Goal: Task Accomplishment & Management: Use online tool/utility

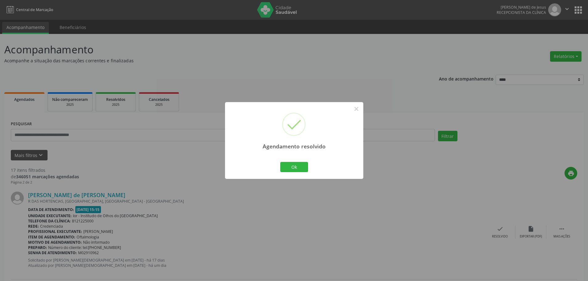
click at [290, 170] on button "Ok" at bounding box center [294, 167] width 28 height 10
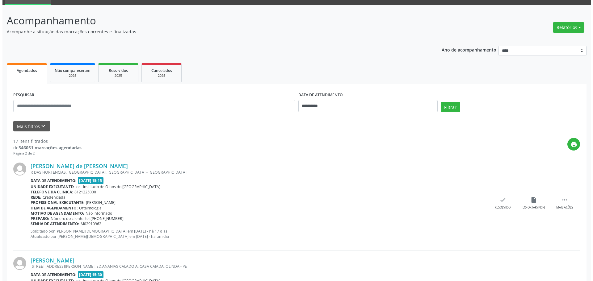
scroll to position [62, 0]
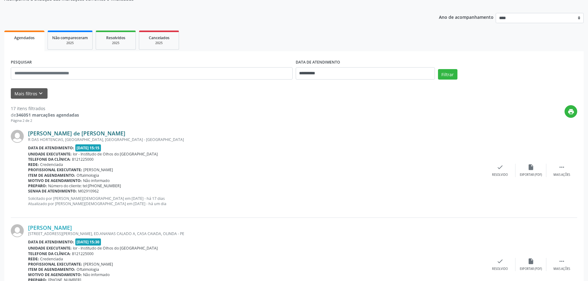
drag, startPoint x: 42, startPoint y: 123, endPoint x: 83, endPoint y: 133, distance: 42.3
click at [83, 133] on div "17 itens filtrados de 346051 marcações agendadas Página 2 de 2 print [PERSON_NA…" at bounding box center [294, 212] width 567 height 226
click at [499, 170] on icon "check" at bounding box center [500, 167] width 7 height 7
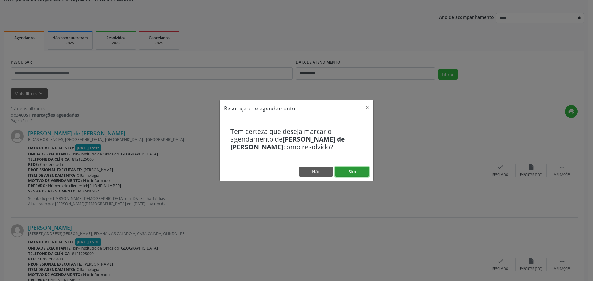
click at [353, 173] on button "Sim" at bounding box center [352, 172] width 34 height 10
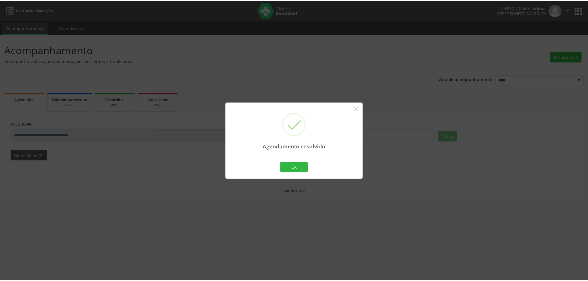
scroll to position [0, 0]
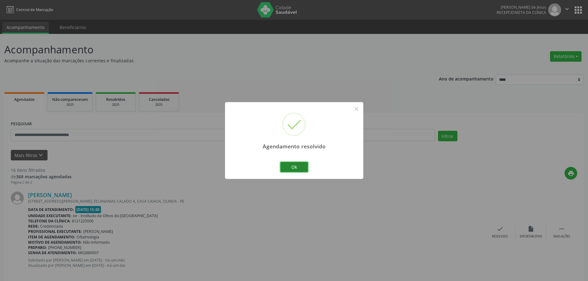
click at [291, 168] on button "Ok" at bounding box center [294, 167] width 28 height 10
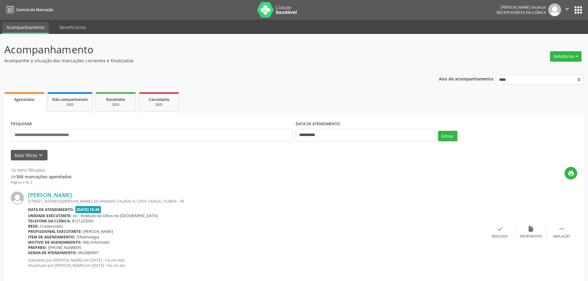
drag, startPoint x: 27, startPoint y: 193, endPoint x: 118, endPoint y: 189, distance: 90.9
click at [115, 193] on div "[PERSON_NAME] R.PROF.[PERSON_NAME] 44, ED.ANANIAS CALADO A, CASA CAIADA, OLINDA…" at bounding box center [294, 232] width 567 height 94
copy div "[PERSON_NAME]"
click at [502, 230] on icon "check" at bounding box center [500, 229] width 7 height 7
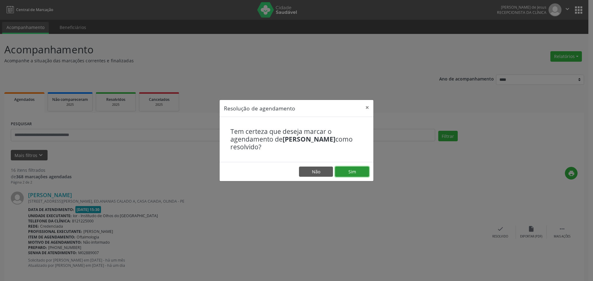
click at [344, 170] on button "Sim" at bounding box center [352, 172] width 34 height 10
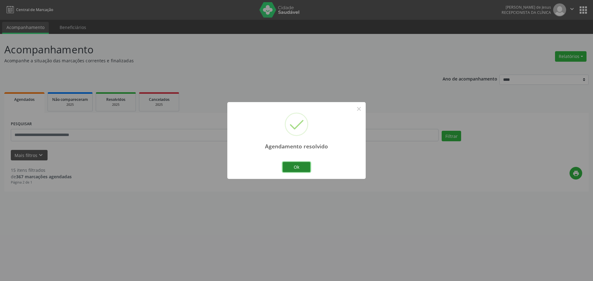
click at [295, 167] on button "Ok" at bounding box center [297, 167] width 28 height 10
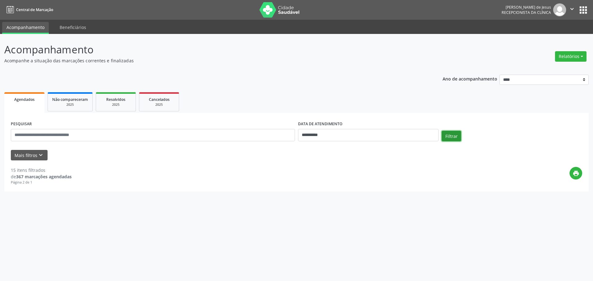
click at [454, 136] on button "Filtrar" at bounding box center [451, 136] width 19 height 10
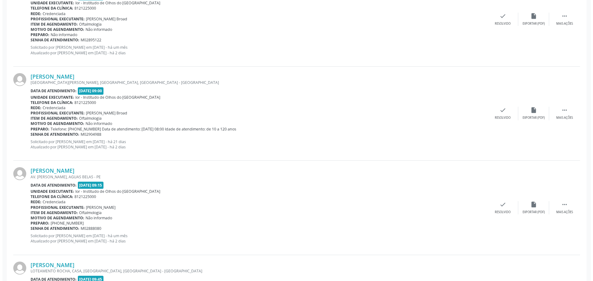
scroll to position [525, 0]
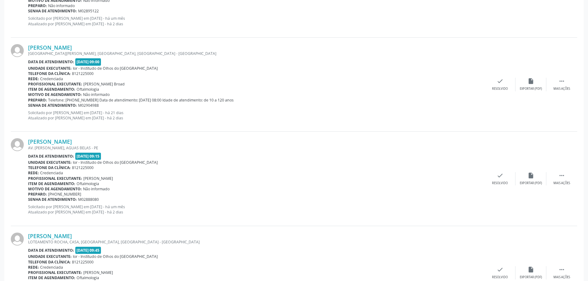
drag, startPoint x: 120, startPoint y: 142, endPoint x: 27, endPoint y: 139, distance: 92.7
click at [27, 139] on div "[PERSON_NAME] AV. [PERSON_NAME], AGUAS BELAS - PE Data de atendimento: [DATE] 0…" at bounding box center [294, 179] width 567 height 94
copy div "[PERSON_NAME]"
click at [495, 179] on div "check Resolvido" at bounding box center [500, 178] width 31 height 13
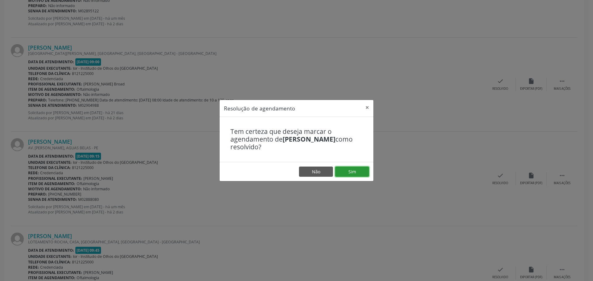
click at [356, 172] on button "Sim" at bounding box center [352, 172] width 34 height 10
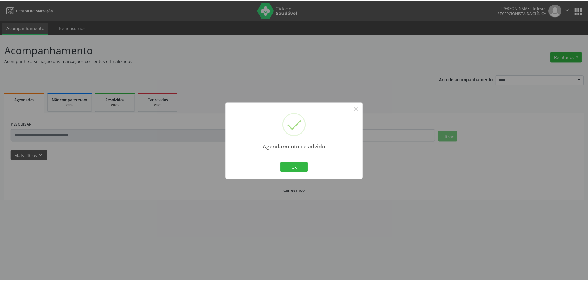
scroll to position [0, 0]
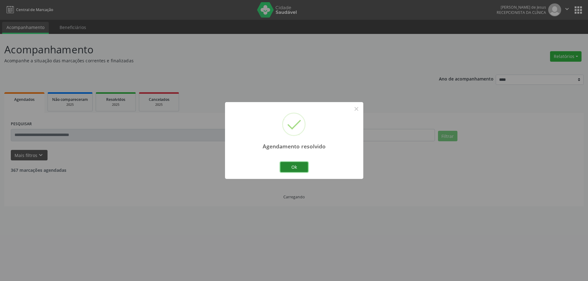
click at [300, 164] on button "Ok" at bounding box center [294, 167] width 28 height 10
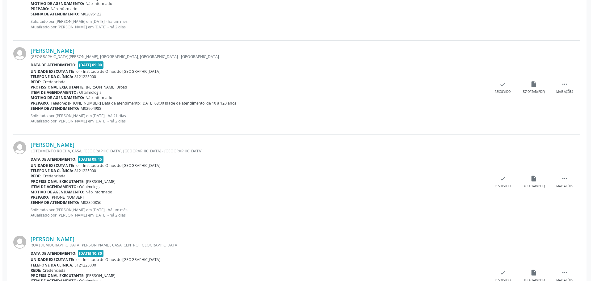
scroll to position [525, 0]
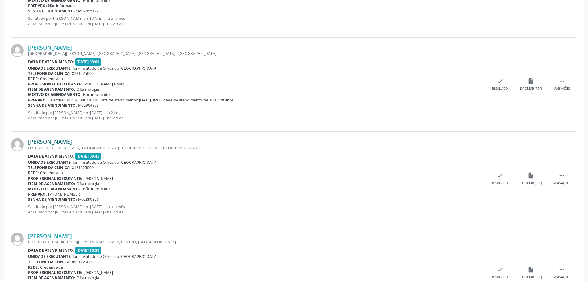
drag, startPoint x: 120, startPoint y: 140, endPoint x: 30, endPoint y: 143, distance: 89.6
click at [30, 143] on div "[PERSON_NAME]" at bounding box center [256, 141] width 457 height 7
copy link "[PERSON_NAME]"
click at [499, 179] on div "check Resolvido" at bounding box center [500, 178] width 31 height 13
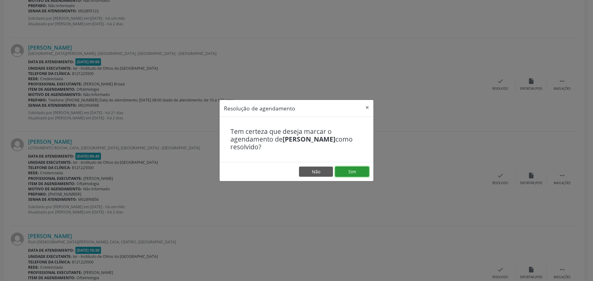
click at [364, 174] on button "Sim" at bounding box center [352, 172] width 34 height 10
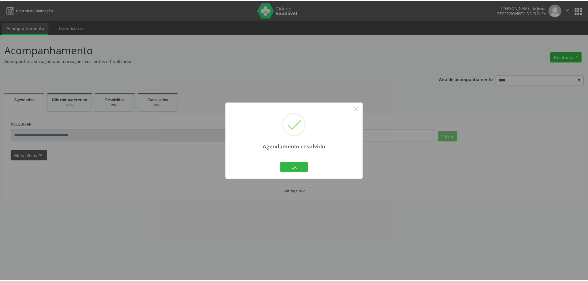
scroll to position [0, 0]
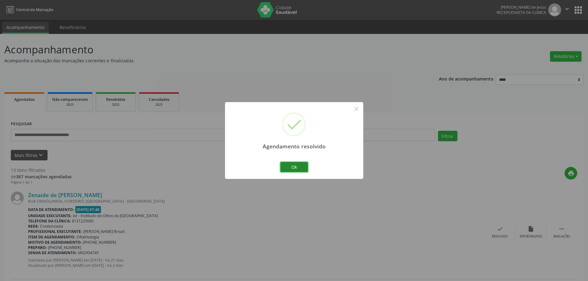
click at [302, 167] on button "Ok" at bounding box center [294, 167] width 28 height 10
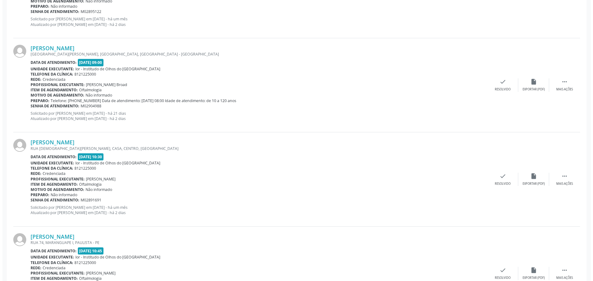
scroll to position [525, 0]
drag, startPoint x: 119, startPoint y: 137, endPoint x: 36, endPoint y: 130, distance: 83.3
click at [28, 133] on div "[PERSON_NAME] [GEOGRAPHIC_DATA][DEMOGRAPHIC_DATA][PERSON_NAME], CASA, CENTRO, […" at bounding box center [294, 179] width 567 height 94
click at [64, 129] on div "[PERSON_NAME] [GEOGRAPHIC_DATA][PERSON_NAME], [GEOGRAPHIC_DATA], [GEOGRAPHIC_DA…" at bounding box center [294, 85] width 567 height 94
drag, startPoint x: 29, startPoint y: 135, endPoint x: 126, endPoint y: 143, distance: 96.6
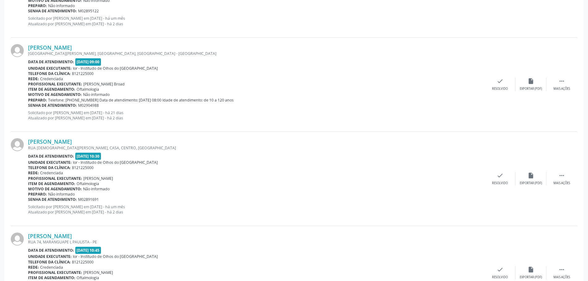
click at [126, 143] on div "[PERSON_NAME] [GEOGRAPHIC_DATA][DEMOGRAPHIC_DATA][PERSON_NAME], CASA, CENTRO, […" at bounding box center [294, 179] width 567 height 94
copy link "[PERSON_NAME]"
click at [504, 177] on div "check Resolvido" at bounding box center [500, 178] width 31 height 13
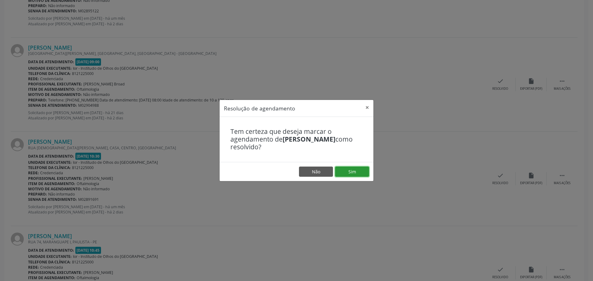
click at [346, 170] on button "Sim" at bounding box center [352, 172] width 34 height 10
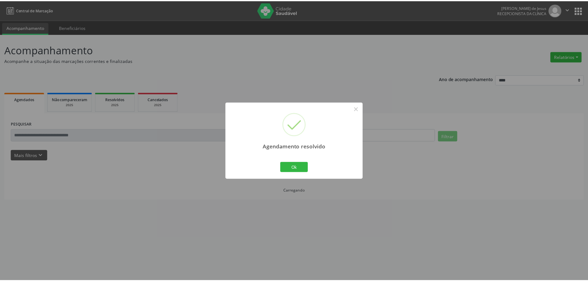
scroll to position [0, 0]
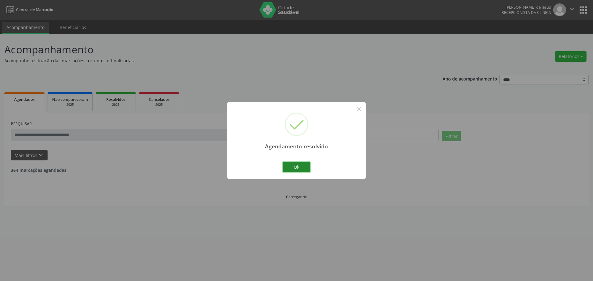
click at [291, 166] on button "Ok" at bounding box center [297, 167] width 28 height 10
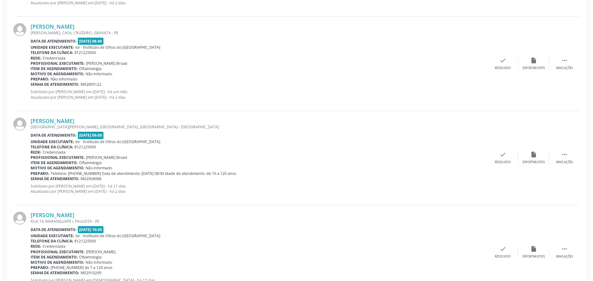
scroll to position [525, 0]
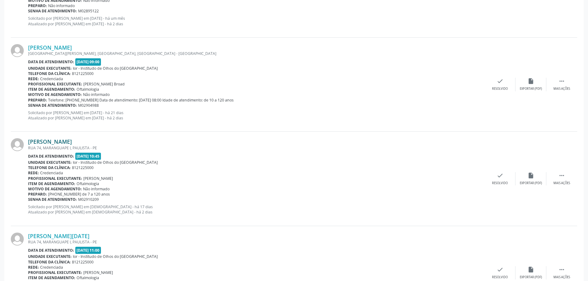
drag, startPoint x: 96, startPoint y: 142, endPoint x: 28, endPoint y: 143, distance: 67.6
click at [28, 143] on div "[PERSON_NAME]" at bounding box center [256, 141] width 457 height 7
copy link "[PERSON_NAME]"
click at [495, 179] on div "check Resolvido" at bounding box center [500, 178] width 31 height 13
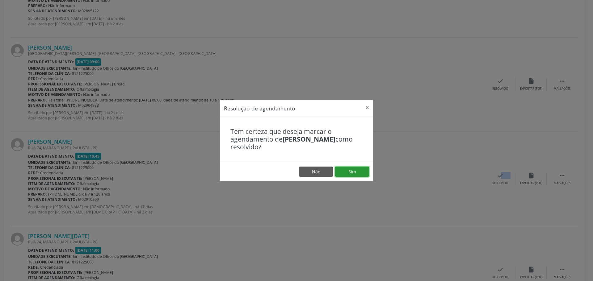
click at [360, 172] on button "Sim" at bounding box center [352, 172] width 34 height 10
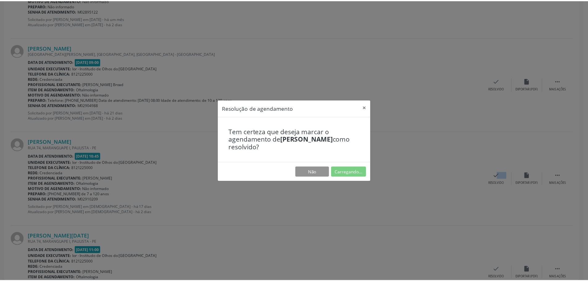
scroll to position [0, 0]
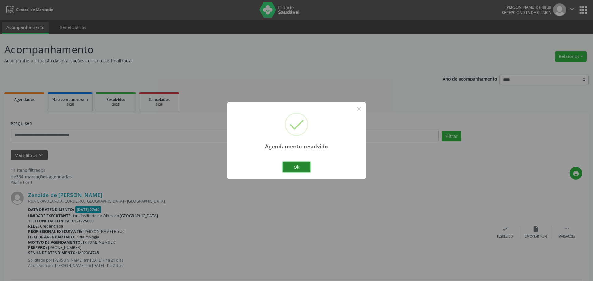
click at [287, 172] on button "Ok" at bounding box center [297, 167] width 28 height 10
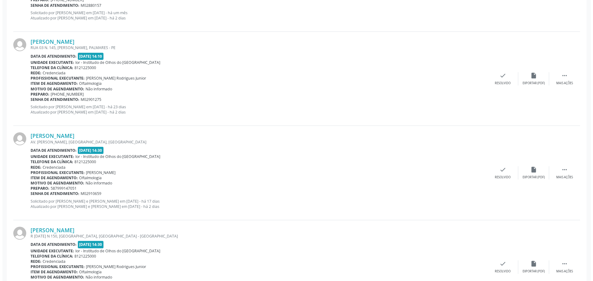
scroll to position [803, 0]
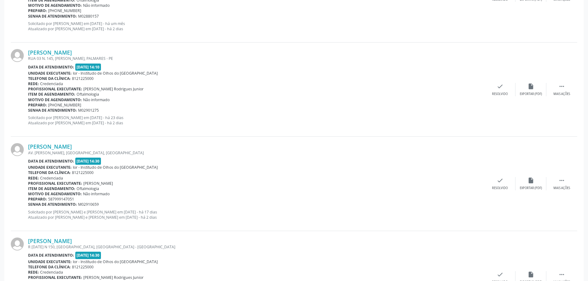
drag, startPoint x: 102, startPoint y: 143, endPoint x: 76, endPoint y: 120, distance: 34.3
click at [32, 138] on div "[PERSON_NAME] AV. [PERSON_NAME], [GEOGRAPHIC_DATA], [GEOGRAPHIC_DATA] Data de a…" at bounding box center [294, 184] width 567 height 94
drag, startPoint x: 28, startPoint y: 138, endPoint x: 112, endPoint y: 145, distance: 83.7
click at [106, 147] on div "[PERSON_NAME] AV. [PERSON_NAME], [GEOGRAPHIC_DATA], [GEOGRAPHIC_DATA] Data de a…" at bounding box center [294, 184] width 567 height 94
copy link "[PERSON_NAME]"
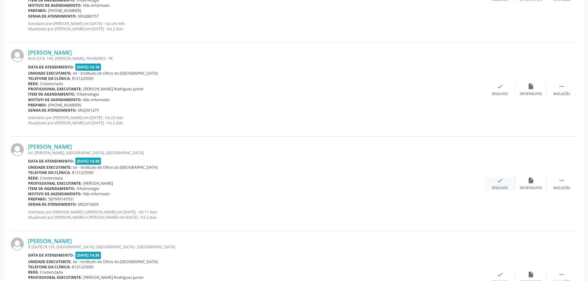
click at [499, 186] on div "Resolvido" at bounding box center [500, 188] width 16 height 4
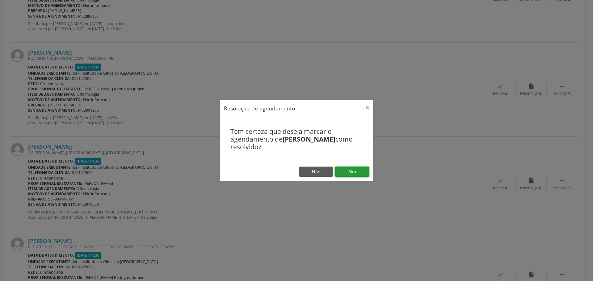
drag, startPoint x: 350, startPoint y: 174, endPoint x: 340, endPoint y: 176, distance: 10.3
click at [350, 174] on button "Sim" at bounding box center [352, 172] width 34 height 10
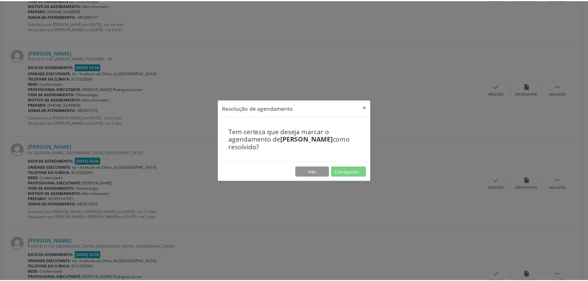
scroll to position [0, 0]
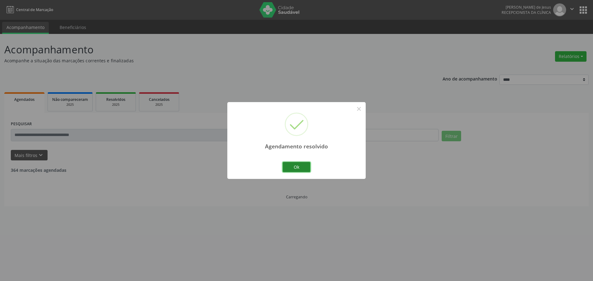
click at [293, 167] on button "Ok" at bounding box center [297, 167] width 28 height 10
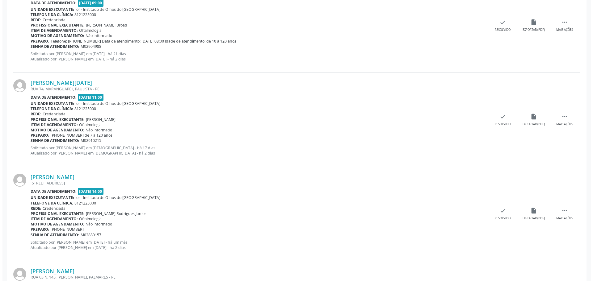
scroll to position [587, 0]
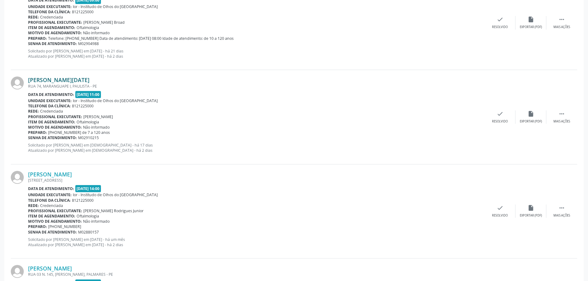
drag, startPoint x: 127, startPoint y: 80, endPoint x: 29, endPoint y: 80, distance: 97.9
click at [28, 82] on div "[PERSON_NAME][DATE] [GEOGRAPHIC_DATA], [GEOGRAPHIC_DATA] I, PAULISTA - PE Data …" at bounding box center [294, 117] width 567 height 94
copy div "[PERSON_NAME][DATE]"
click at [494, 115] on div "check Resolvido" at bounding box center [500, 117] width 31 height 13
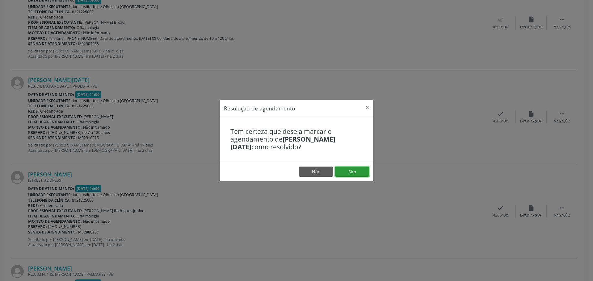
click at [355, 170] on button "Sim" at bounding box center [352, 172] width 34 height 10
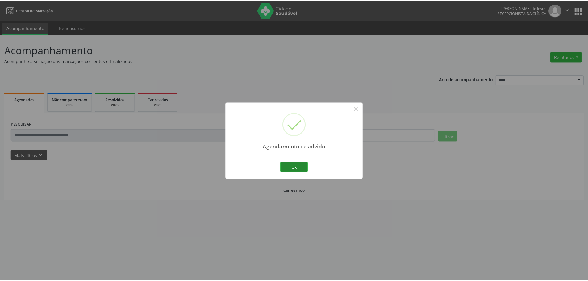
scroll to position [0, 0]
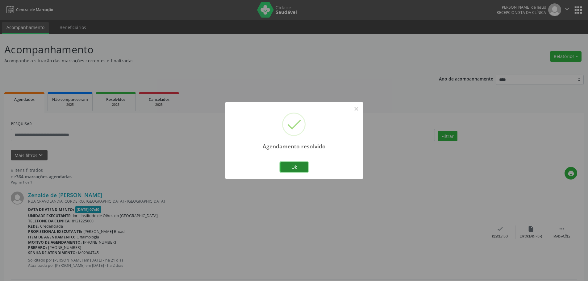
click at [289, 172] on button "Ok" at bounding box center [294, 167] width 28 height 10
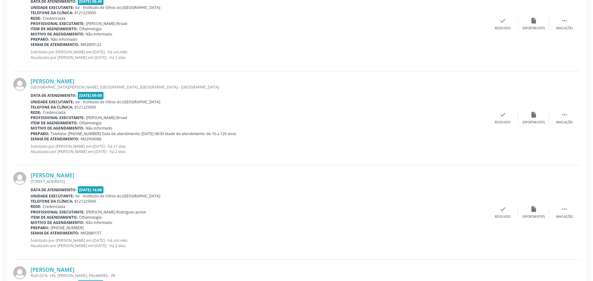
scroll to position [556, 0]
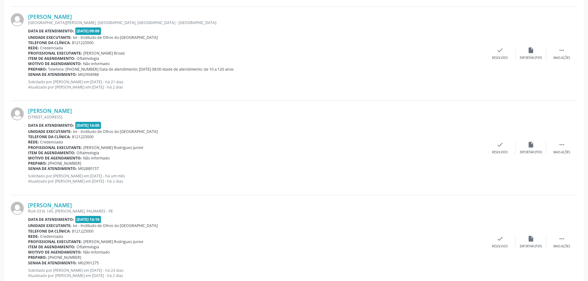
drag, startPoint x: 92, startPoint y: 109, endPoint x: 27, endPoint y: 108, distance: 64.8
click at [27, 108] on div "[PERSON_NAME] [STREET_ADDRESS] Data de atendimento: [DATE] 14:00 Unidade execut…" at bounding box center [294, 148] width 567 height 94
copy div "[PERSON_NAME]"
click at [495, 147] on div "check Resolvido" at bounding box center [500, 147] width 31 height 13
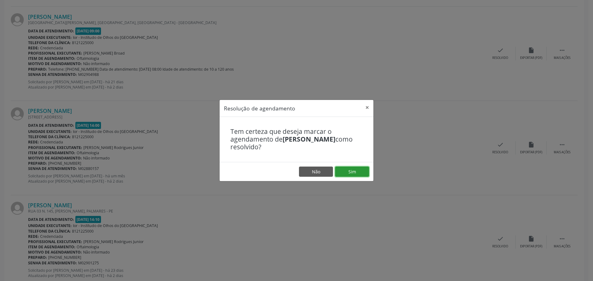
click at [364, 170] on button "Sim" at bounding box center [352, 172] width 34 height 10
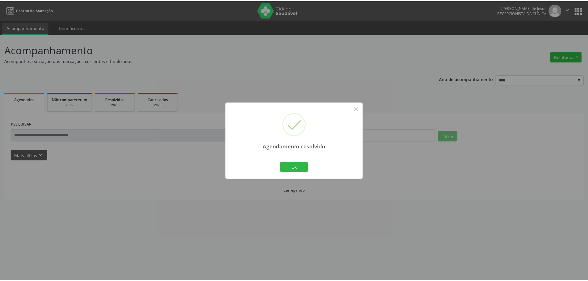
scroll to position [0, 0]
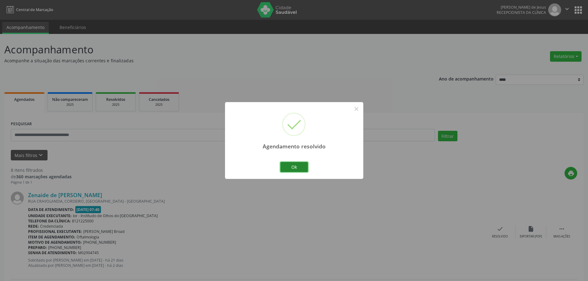
click at [287, 169] on button "Ok" at bounding box center [294, 167] width 28 height 10
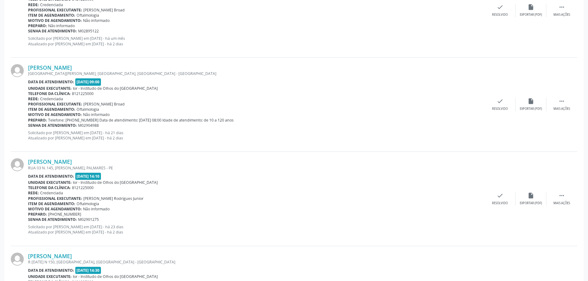
scroll to position [556, 0]
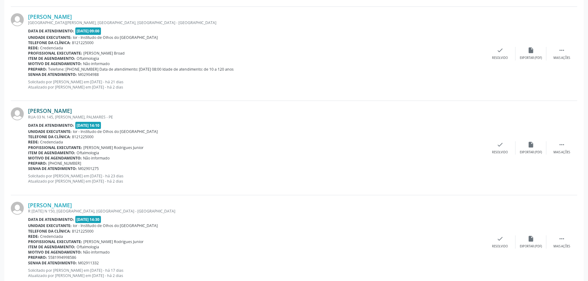
drag, startPoint x: 100, startPoint y: 108, endPoint x: 29, endPoint y: 110, distance: 71.6
click at [29, 110] on div "[PERSON_NAME]" at bounding box center [256, 110] width 457 height 7
copy link "[PERSON_NAME]"
click at [559, 150] on div " Mais ações" at bounding box center [562, 147] width 31 height 13
click at [532, 146] on icon "alarm_off" at bounding box center [531, 144] width 7 height 7
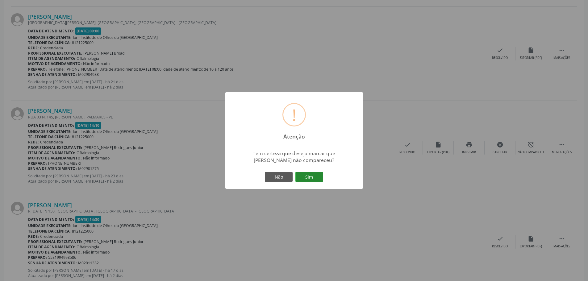
click at [308, 175] on button "Sim" at bounding box center [309, 177] width 28 height 10
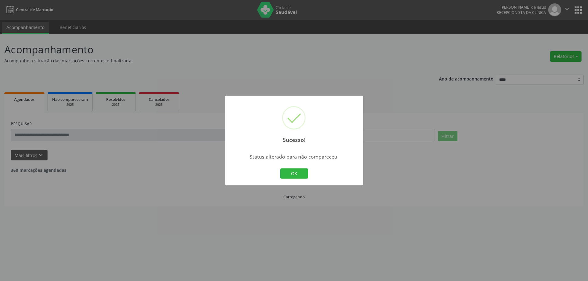
scroll to position [0, 0]
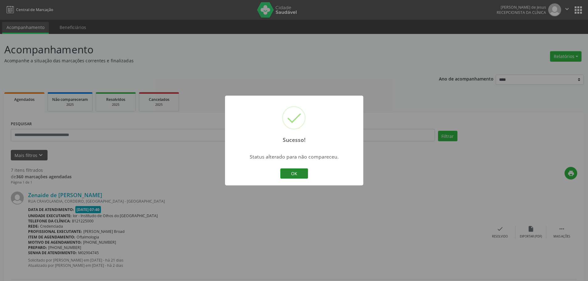
click at [291, 176] on button "OK" at bounding box center [294, 174] width 28 height 10
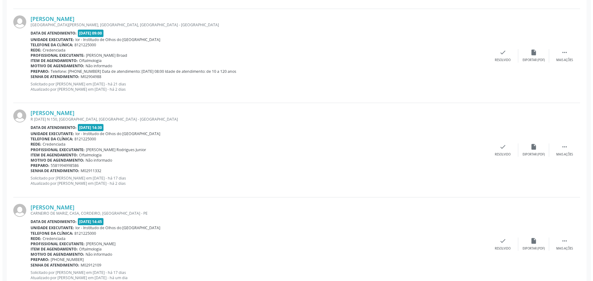
scroll to position [556, 0]
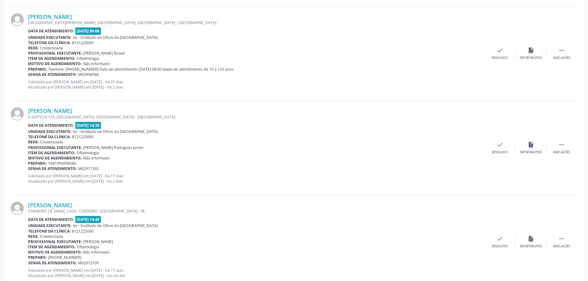
drag, startPoint x: 111, startPoint y: 109, endPoint x: 27, endPoint y: 114, distance: 84.1
click at [27, 114] on div "[PERSON_NAME] R [DATE] N 150, [GEOGRAPHIC_DATA], [GEOGRAPHIC_DATA] - [GEOGRAPHI…" at bounding box center [294, 148] width 567 height 94
copy div "[PERSON_NAME]"
click at [503, 149] on div "check Resolvido" at bounding box center [500, 147] width 31 height 13
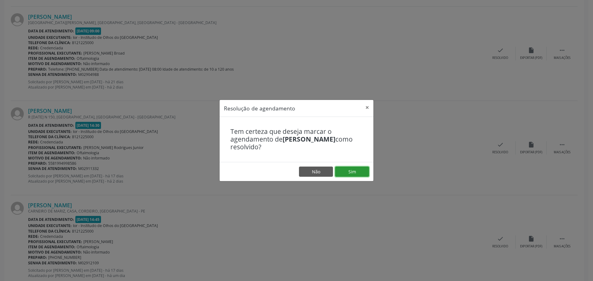
click at [362, 167] on button "Sim" at bounding box center [352, 172] width 34 height 10
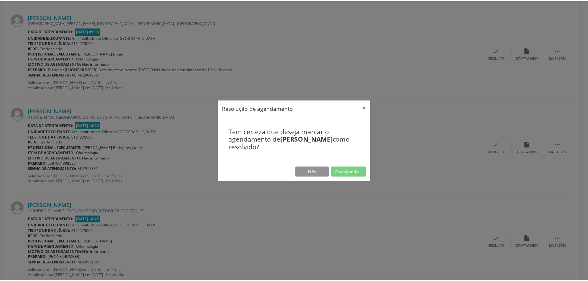
scroll to position [0, 0]
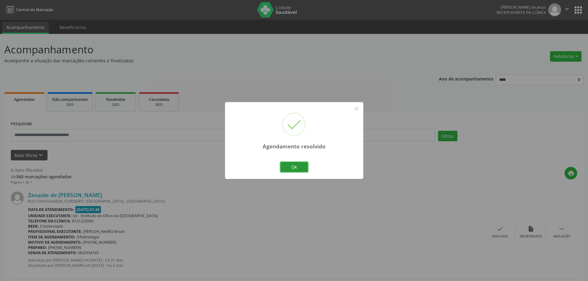
click at [294, 167] on button "Ok" at bounding box center [294, 167] width 28 height 10
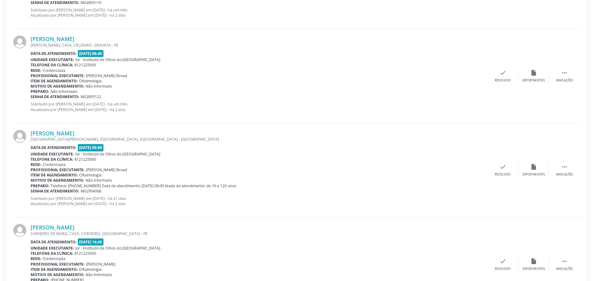
scroll to position [480, 0]
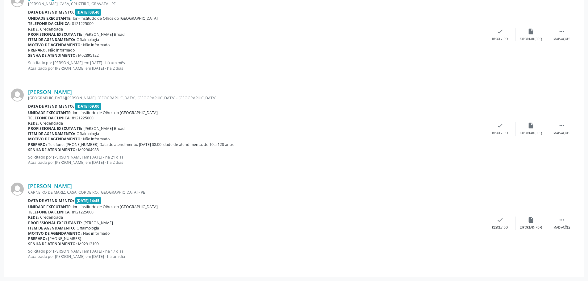
drag, startPoint x: 110, startPoint y: 184, endPoint x: 40, endPoint y: 169, distance: 71.2
click at [30, 184] on div "[PERSON_NAME]" at bounding box center [256, 186] width 457 height 7
click at [502, 223] on div "check Resolvido" at bounding box center [500, 223] width 31 height 13
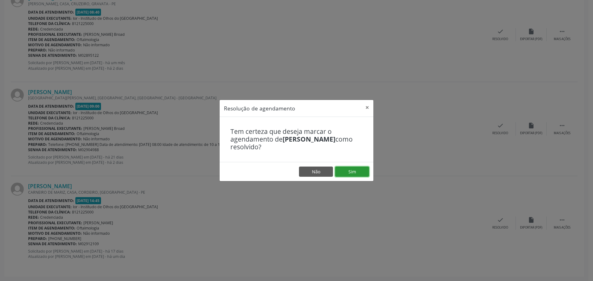
click at [342, 172] on button "Sim" at bounding box center [352, 172] width 34 height 10
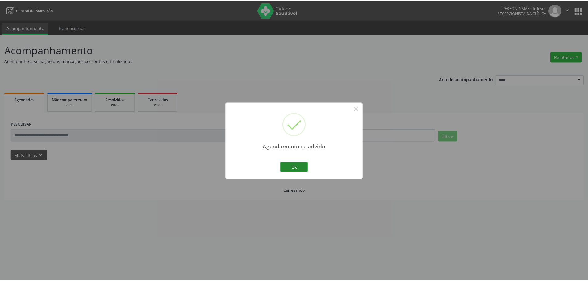
scroll to position [0, 0]
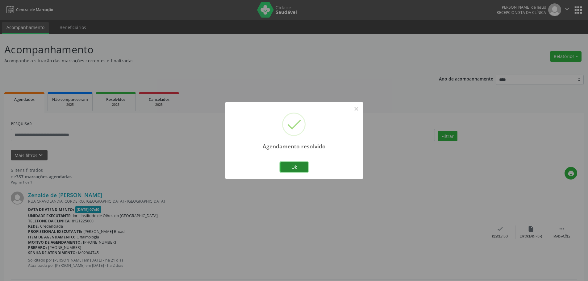
click at [287, 167] on button "Ok" at bounding box center [294, 167] width 28 height 10
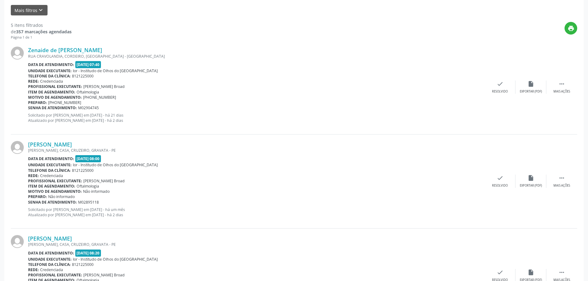
scroll to position [46, 0]
